Goal: Task Accomplishment & Management: Complete application form

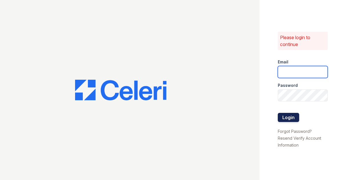
type input "grosariogaro@trinity-pm.com"
click at [289, 119] on button "Login" at bounding box center [288, 117] width 21 height 9
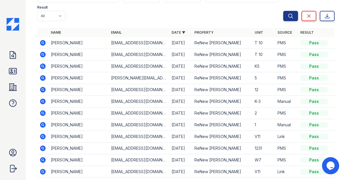
scroll to position [89, 0]
